Goal: Information Seeking & Learning: Learn about a topic

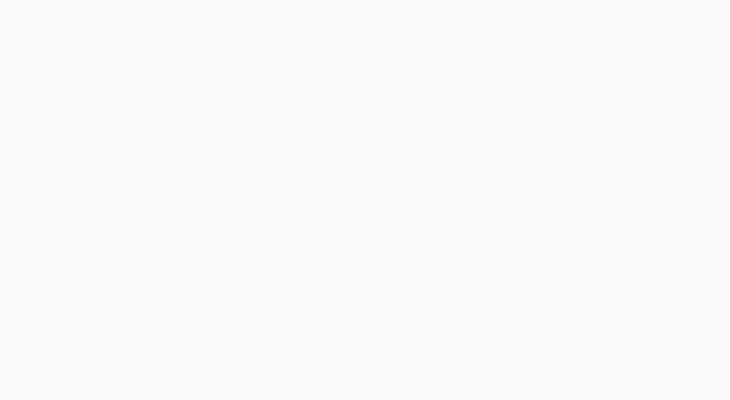
scroll to position [144, 0]
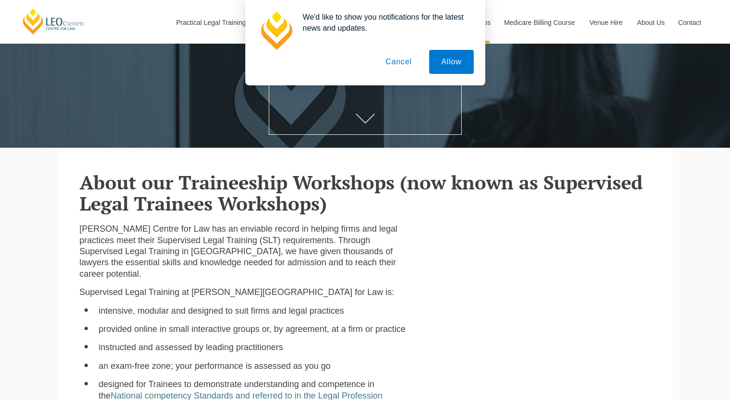
click at [399, 66] on button "Cancel" at bounding box center [399, 62] width 50 height 24
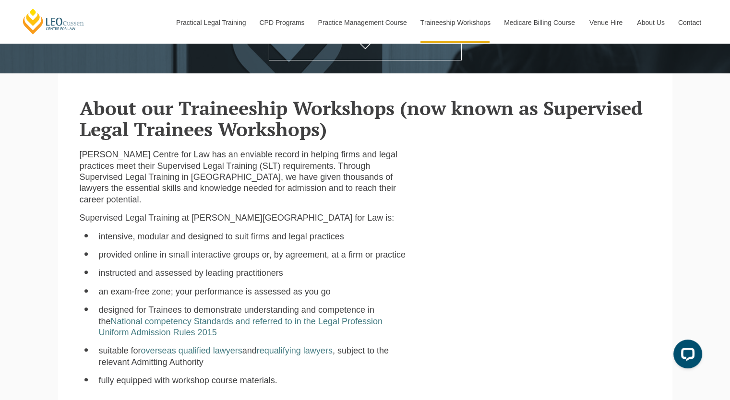
scroll to position [240, 0]
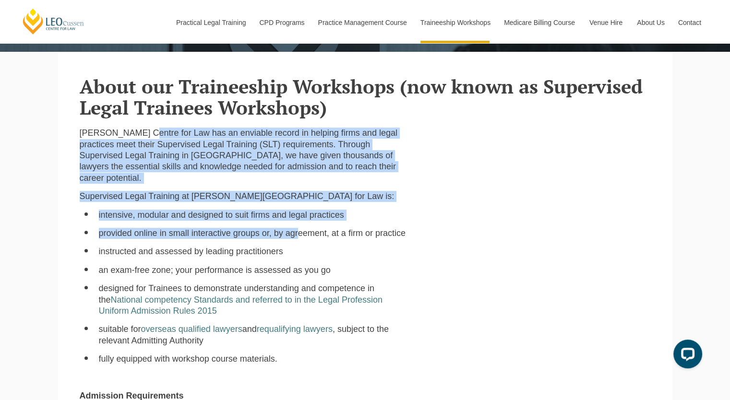
drag, startPoint x: 146, startPoint y: 133, endPoint x: 297, endPoint y: 227, distance: 177.9
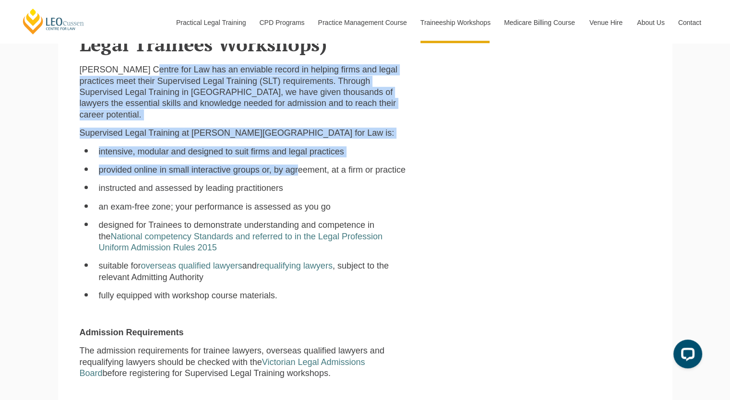
scroll to position [528, 0]
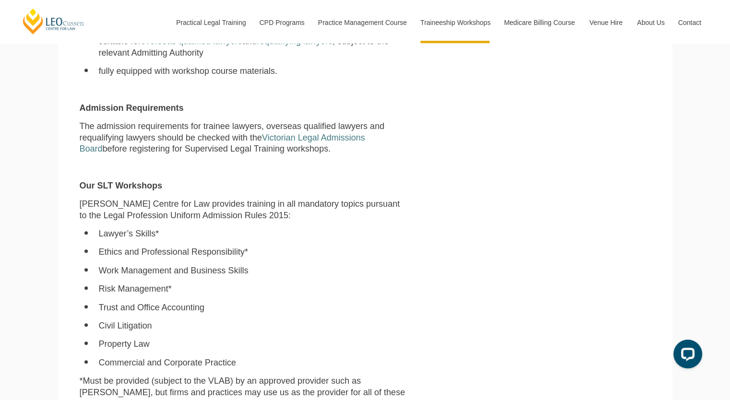
click at [216, 141] on p "The admission requirements for trainee lawyers, overseas qualified lawyers and …" at bounding box center [243, 138] width 327 height 34
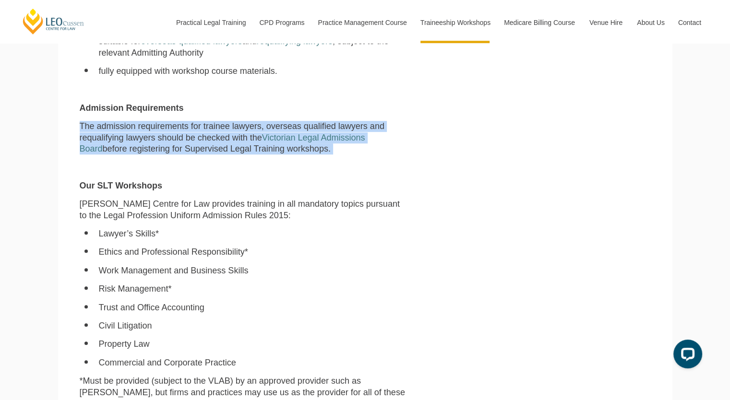
click at [216, 141] on p "The admission requirements for trainee lawyers, overseas qualified lawyers and …" at bounding box center [243, 138] width 327 height 34
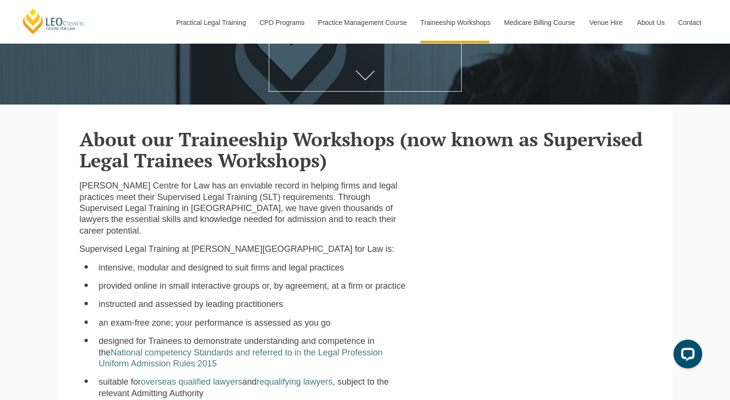
scroll to position [192, 0]
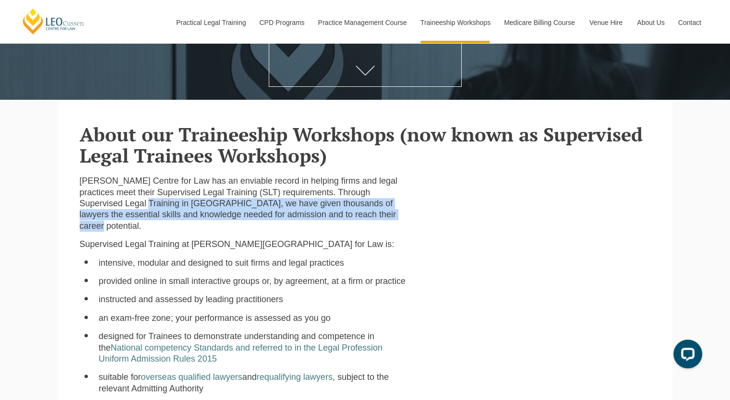
drag, startPoint x: 161, startPoint y: 206, endPoint x: 307, endPoint y: 227, distance: 147.8
click at [307, 227] on p "[PERSON_NAME] Centre for Law has an enviable record in helping firms and legal …" at bounding box center [243, 204] width 327 height 56
click at [307, 226] on p "[PERSON_NAME] Centre for Law has an enviable record in helping firms and legal …" at bounding box center [243, 204] width 327 height 56
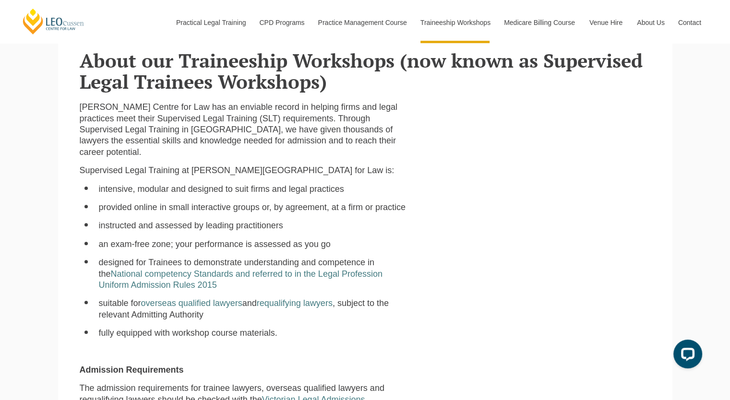
scroll to position [288, 0]
